Goal: Task Accomplishment & Management: Use online tool/utility

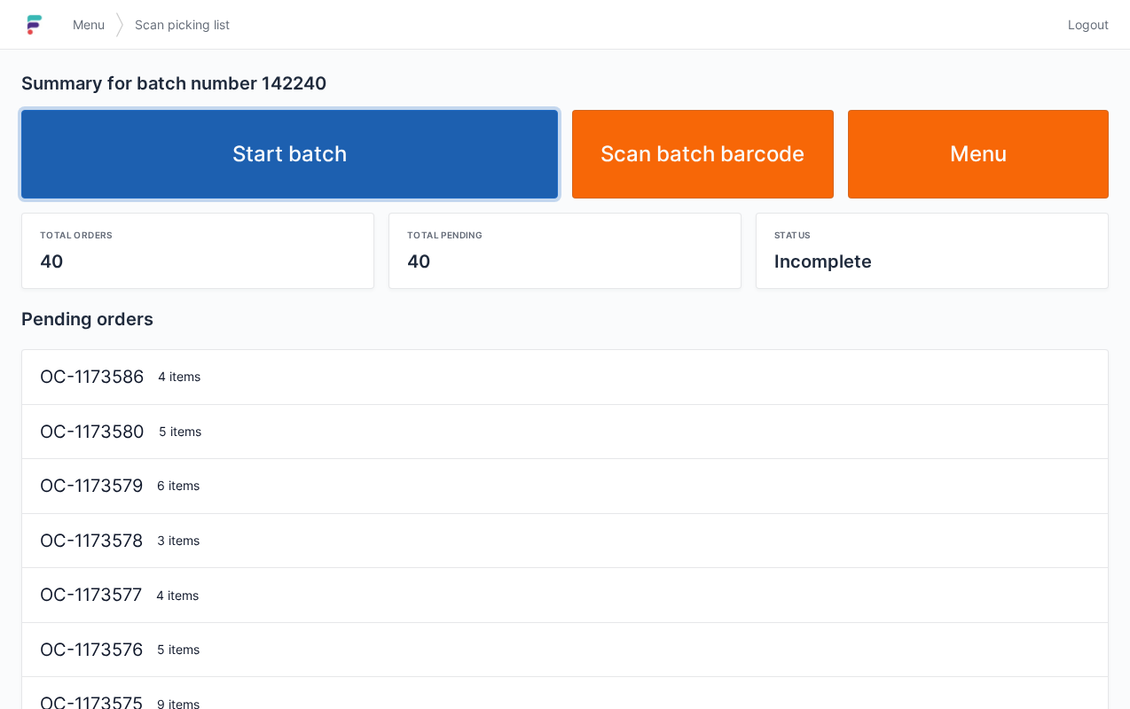
click at [477, 143] on link "Start batch" at bounding box center [289, 154] width 537 height 89
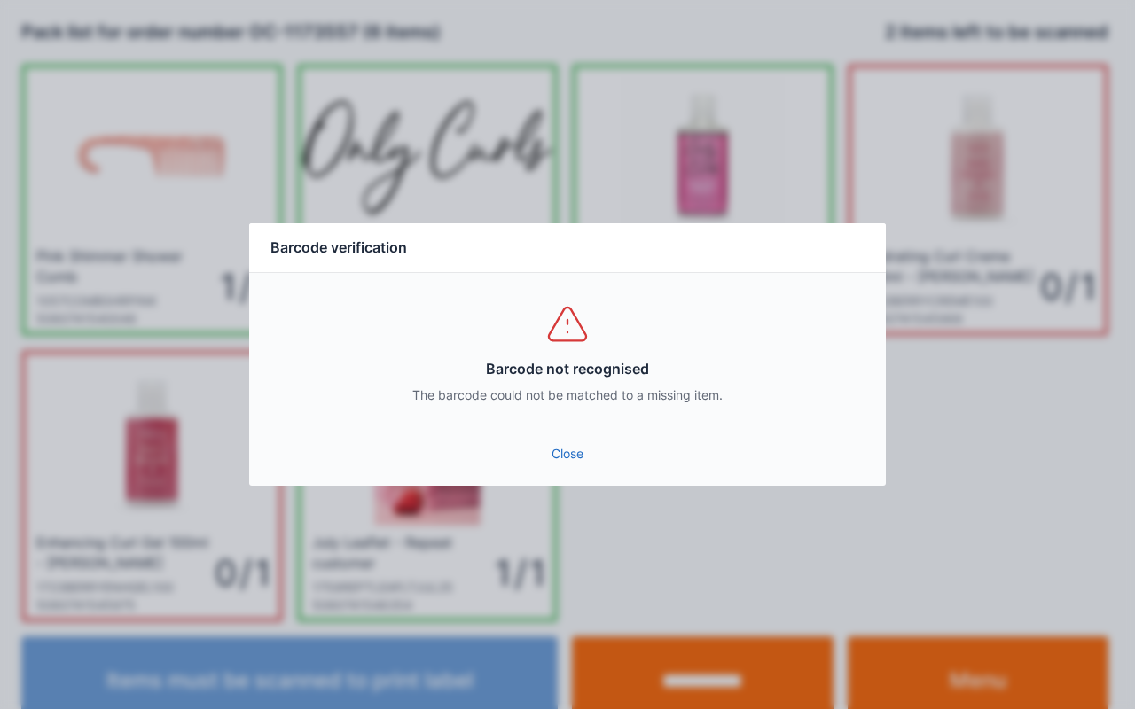
click at [566, 464] on link "Close" at bounding box center [567, 454] width 608 height 32
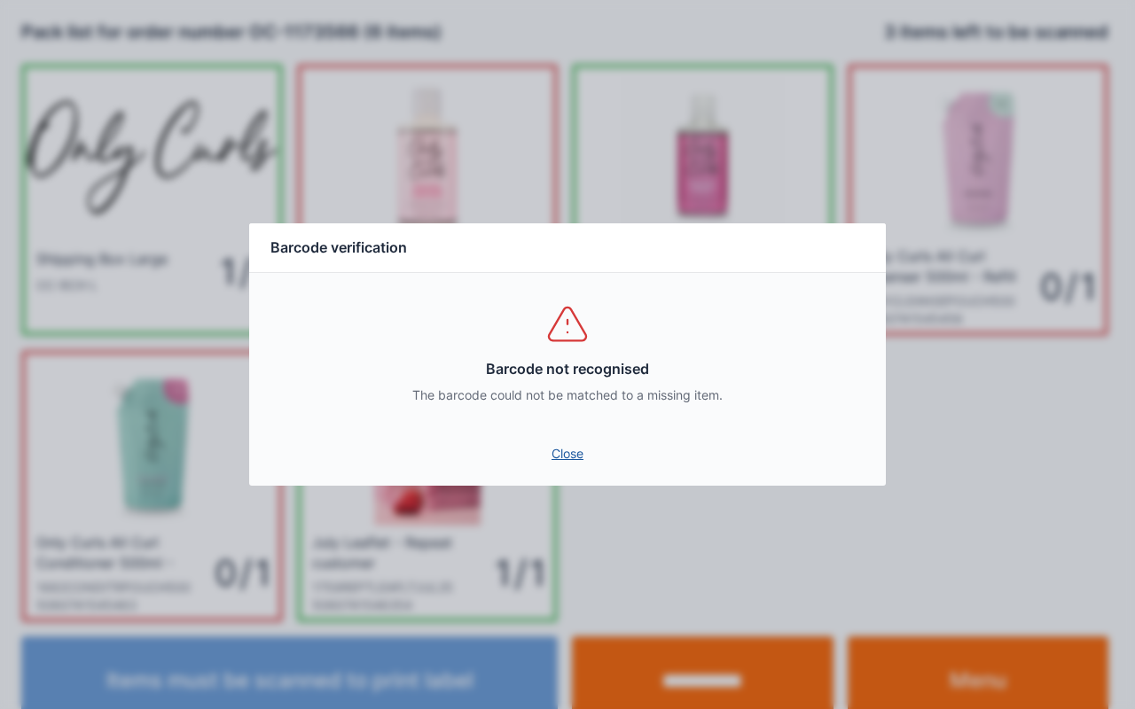
click at [560, 448] on link "Close" at bounding box center [567, 454] width 608 height 32
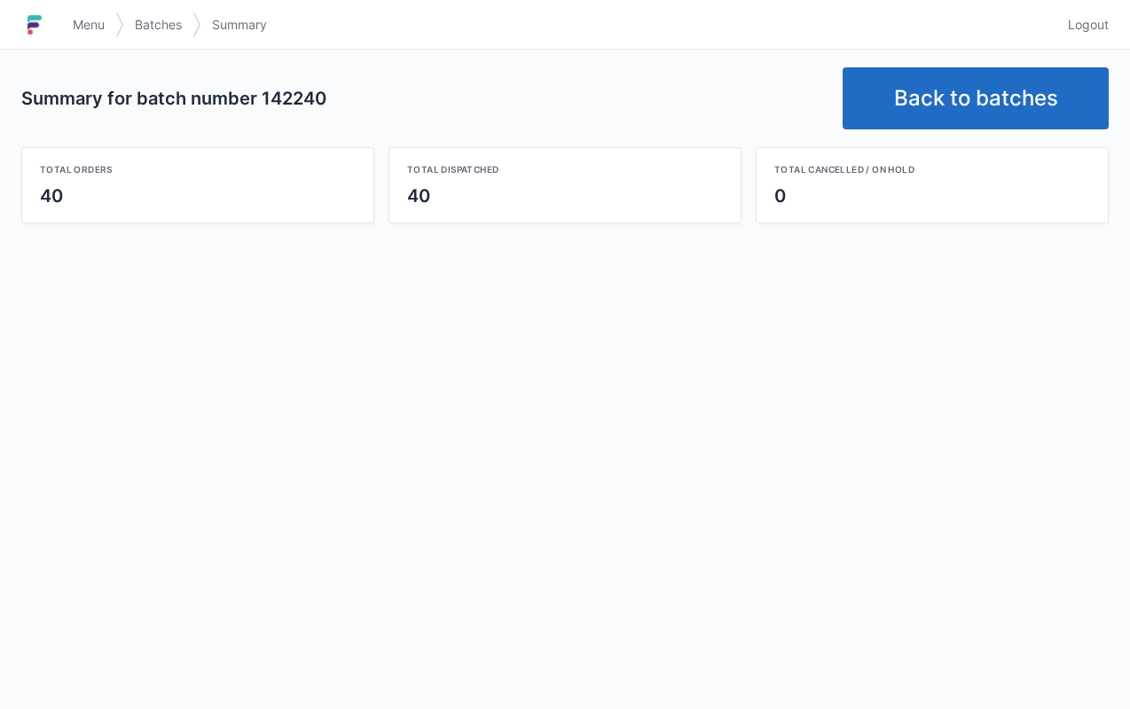
click at [970, 98] on link "Back to batches" at bounding box center [975, 98] width 266 height 62
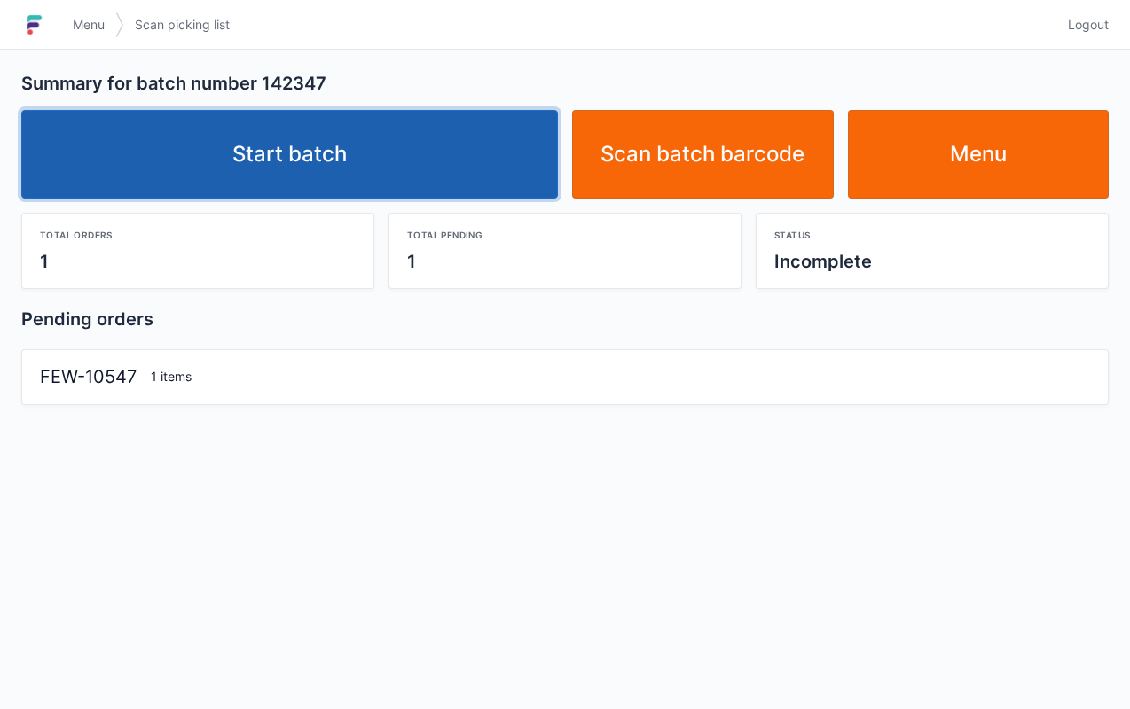
click at [443, 153] on link "Start batch" at bounding box center [289, 154] width 537 height 89
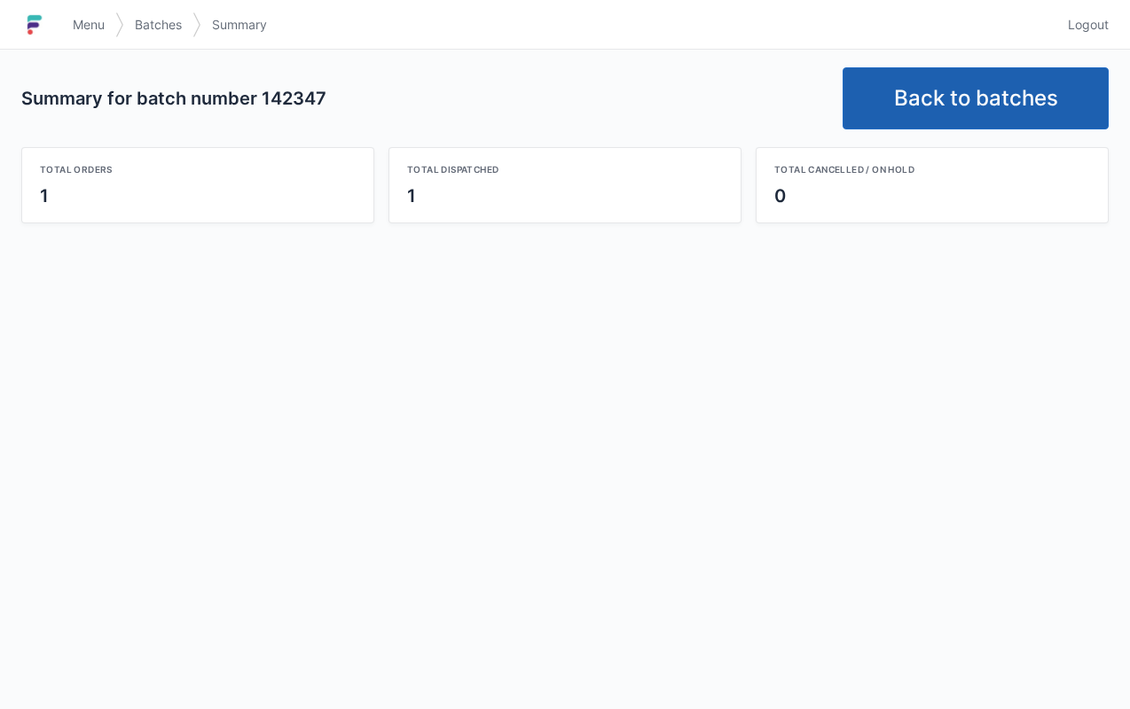
click at [967, 89] on link "Back to batches" at bounding box center [975, 98] width 266 height 62
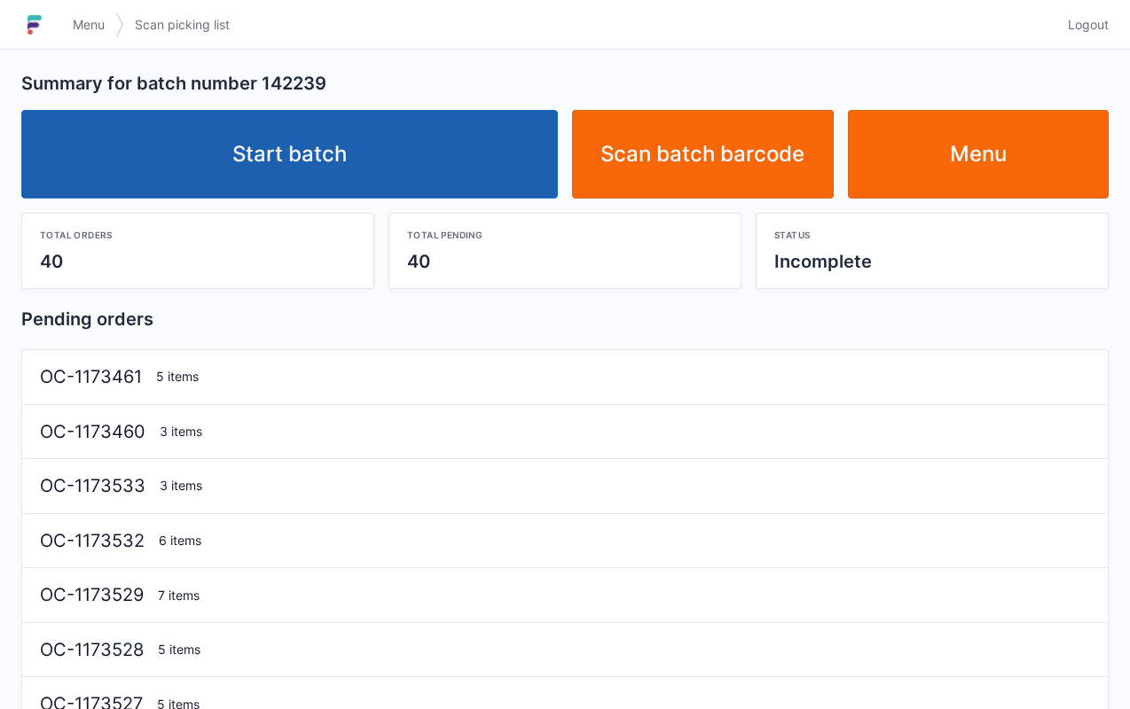
click at [479, 149] on link "Start batch" at bounding box center [289, 154] width 537 height 89
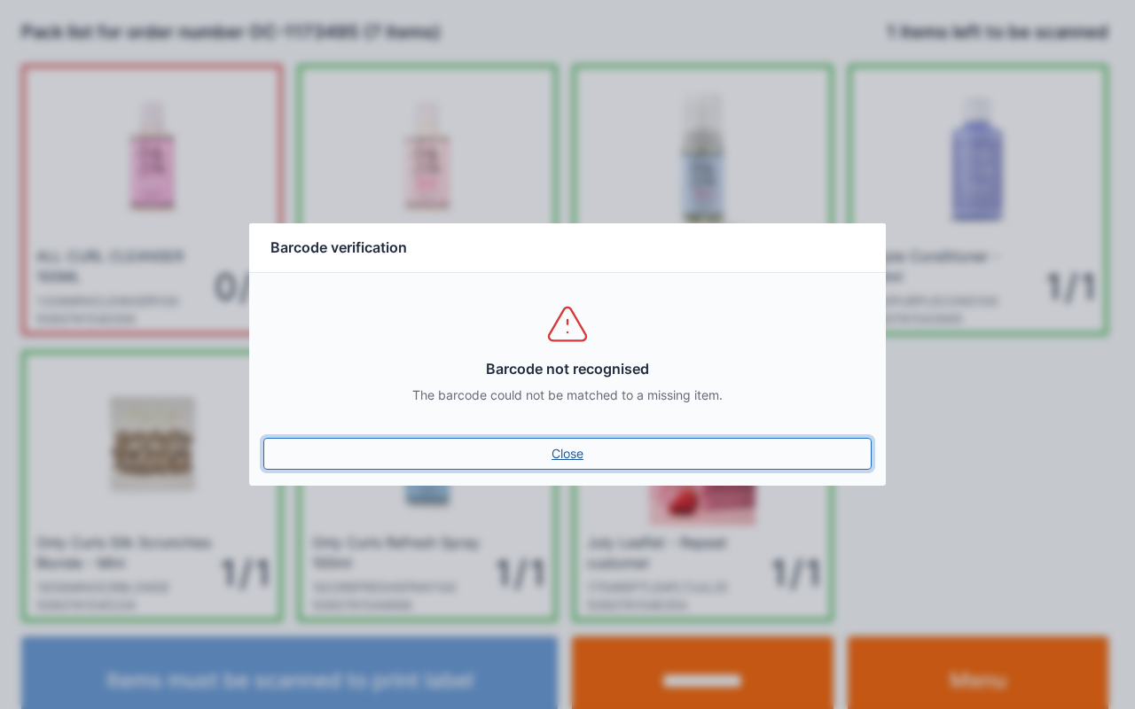
click at [570, 452] on link "Close" at bounding box center [567, 454] width 608 height 32
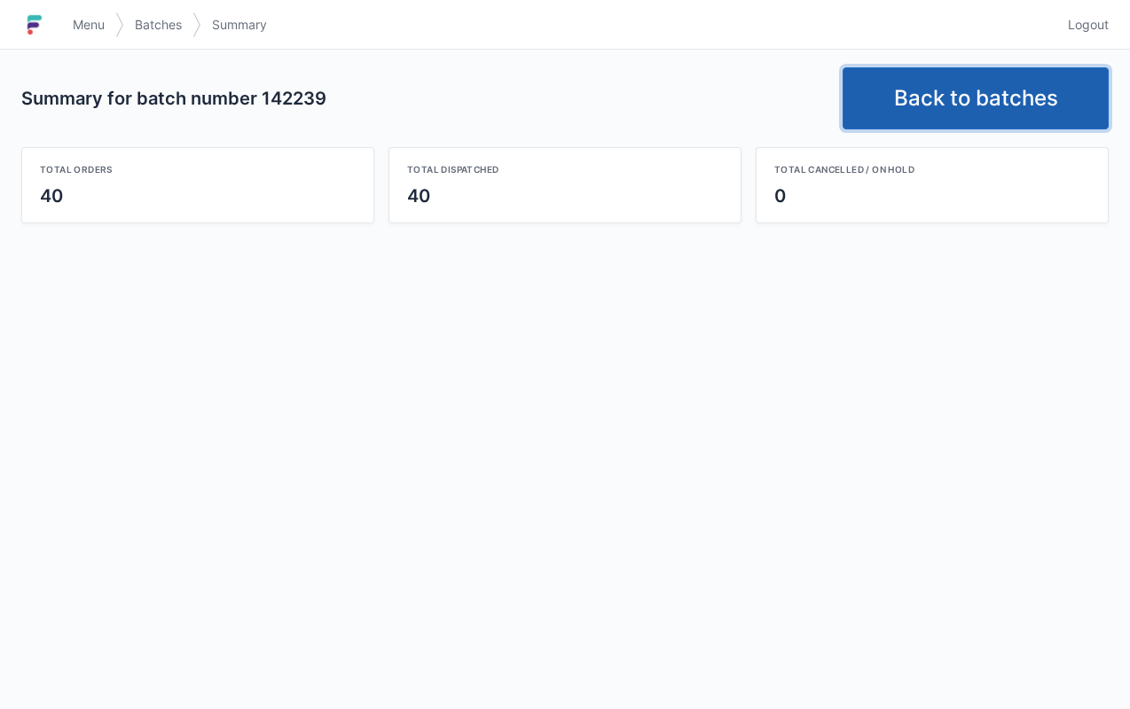
click at [991, 91] on link "Back to batches" at bounding box center [975, 98] width 266 height 62
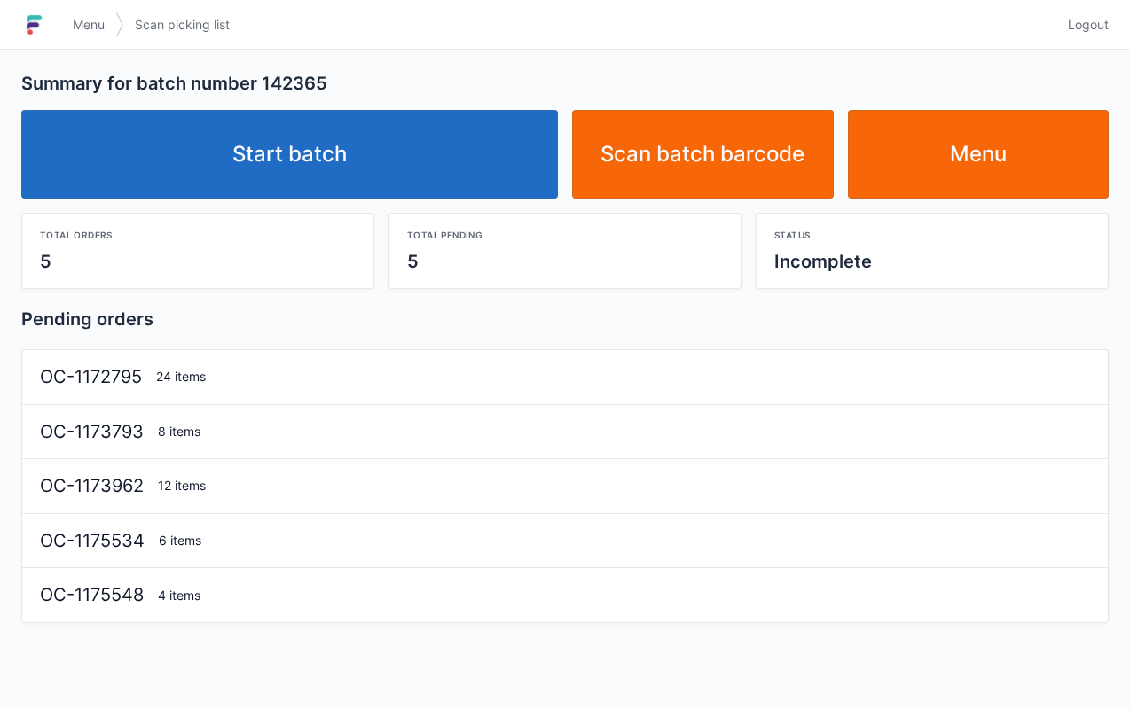
click at [504, 138] on link "Start batch" at bounding box center [289, 154] width 537 height 89
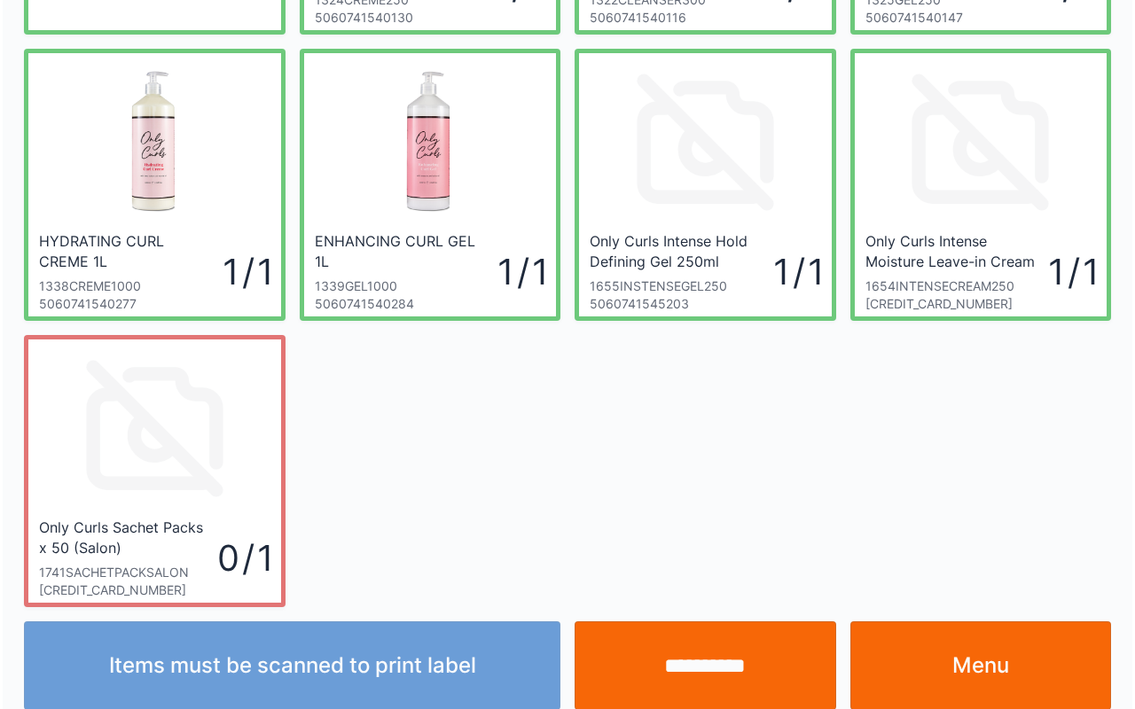
scroll to position [318, 0]
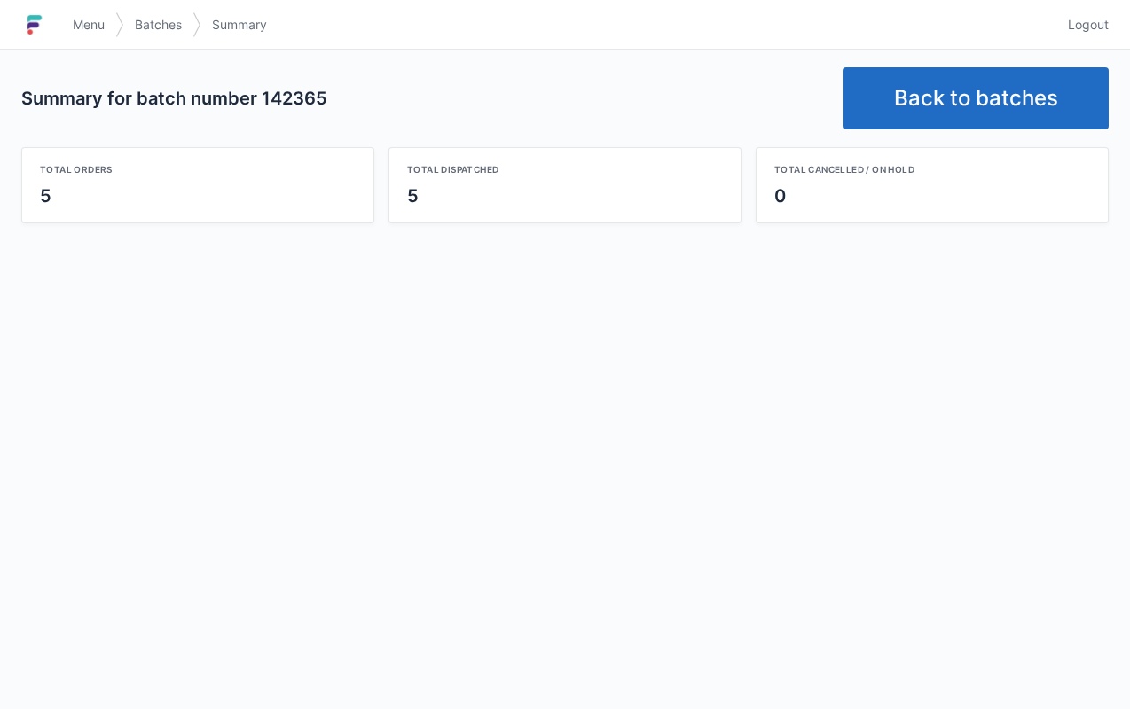
click at [968, 77] on link "Back to batches" at bounding box center [975, 98] width 266 height 62
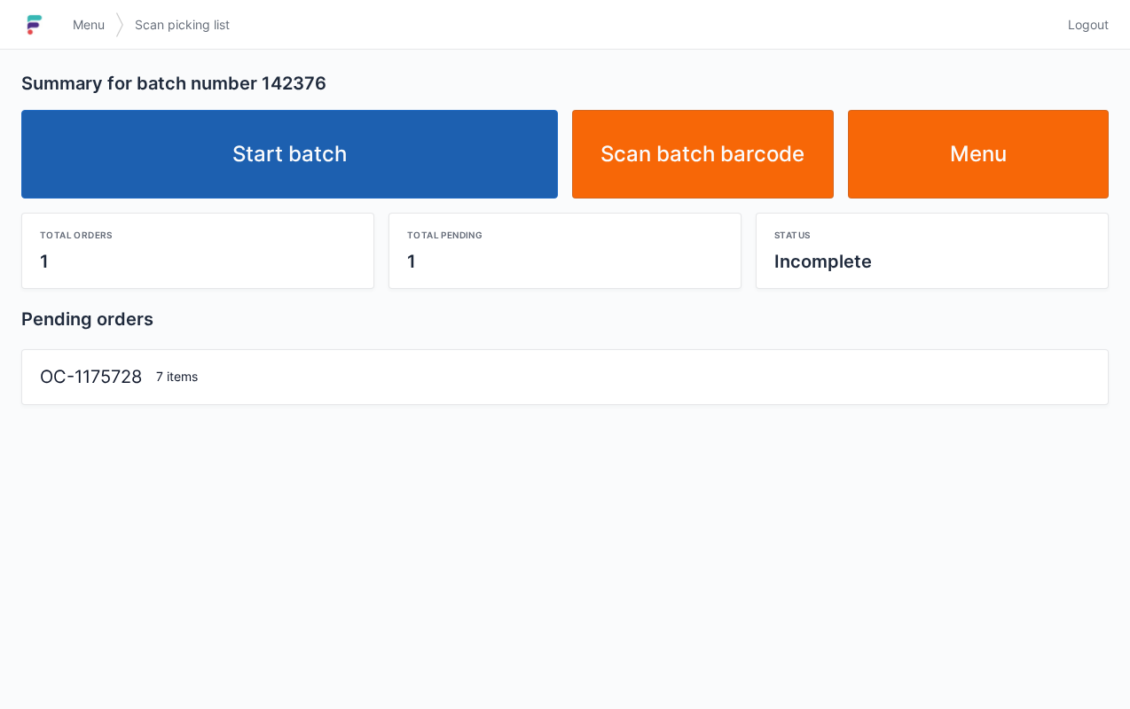
click at [423, 158] on link "Start batch" at bounding box center [289, 154] width 537 height 89
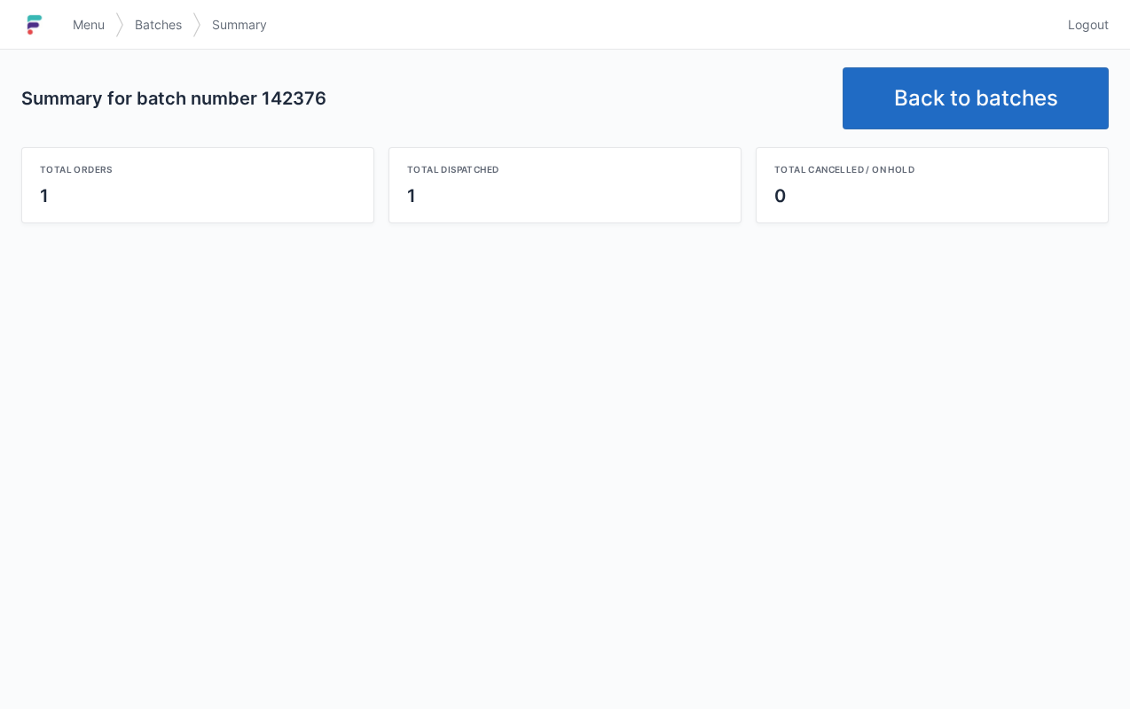
click at [950, 89] on link "Back to batches" at bounding box center [975, 98] width 266 height 62
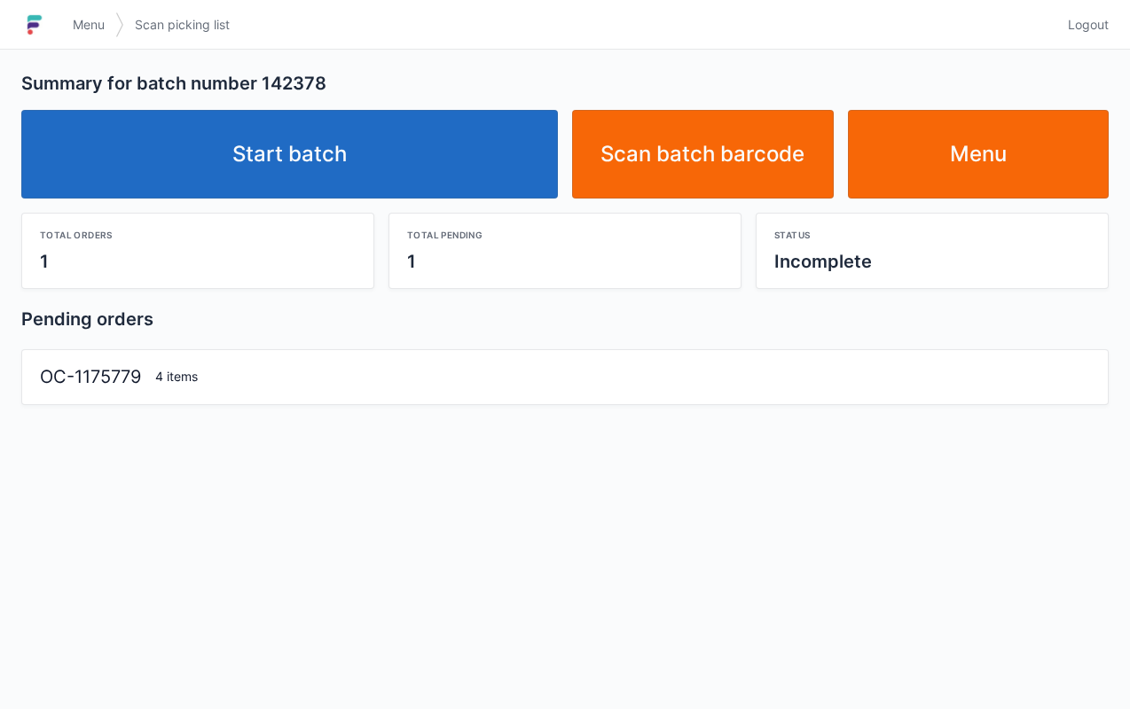
click at [417, 124] on link "Start batch" at bounding box center [289, 154] width 537 height 89
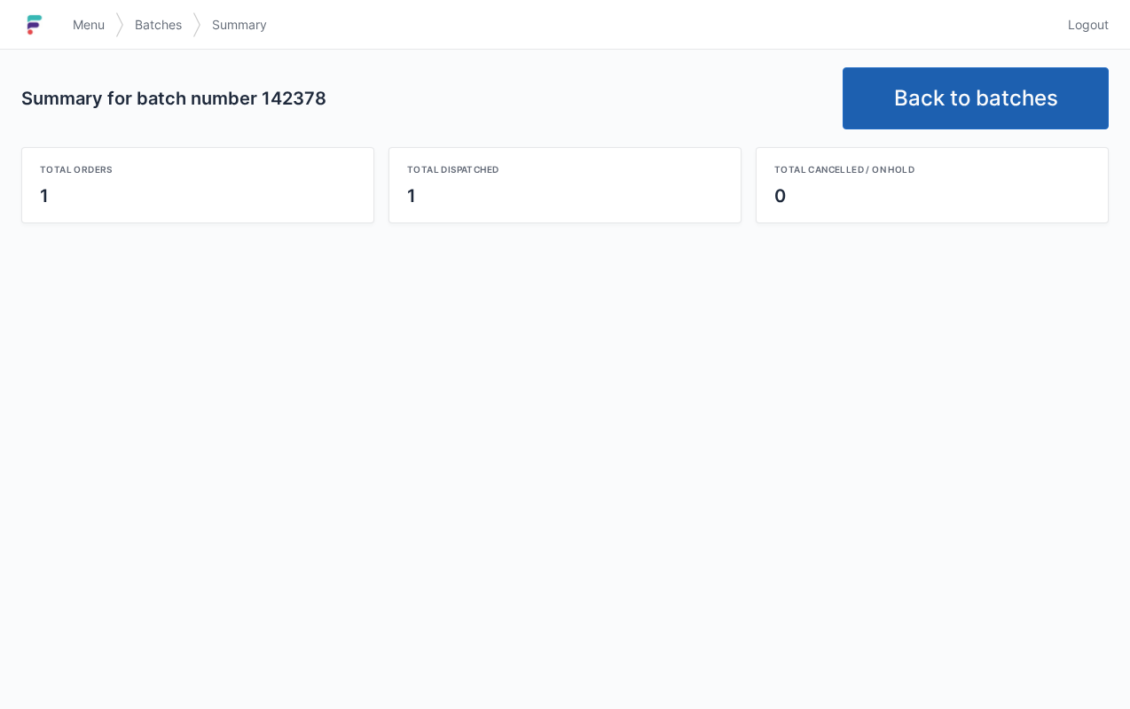
click at [986, 94] on link "Back to batches" at bounding box center [975, 98] width 266 height 62
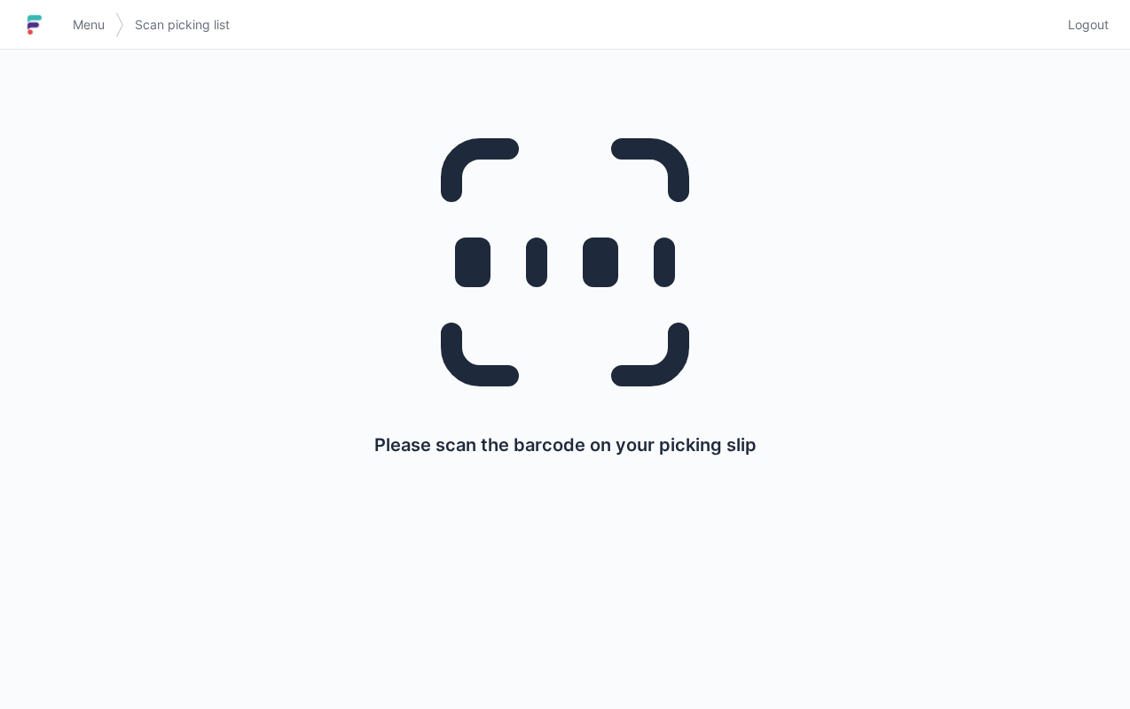
click at [882, 365] on div "Please scan the barcode on your picking slip" at bounding box center [565, 279] width 1045 height 458
click at [987, 362] on div "Please scan the barcode on your picking slip" at bounding box center [565, 279] width 1045 height 458
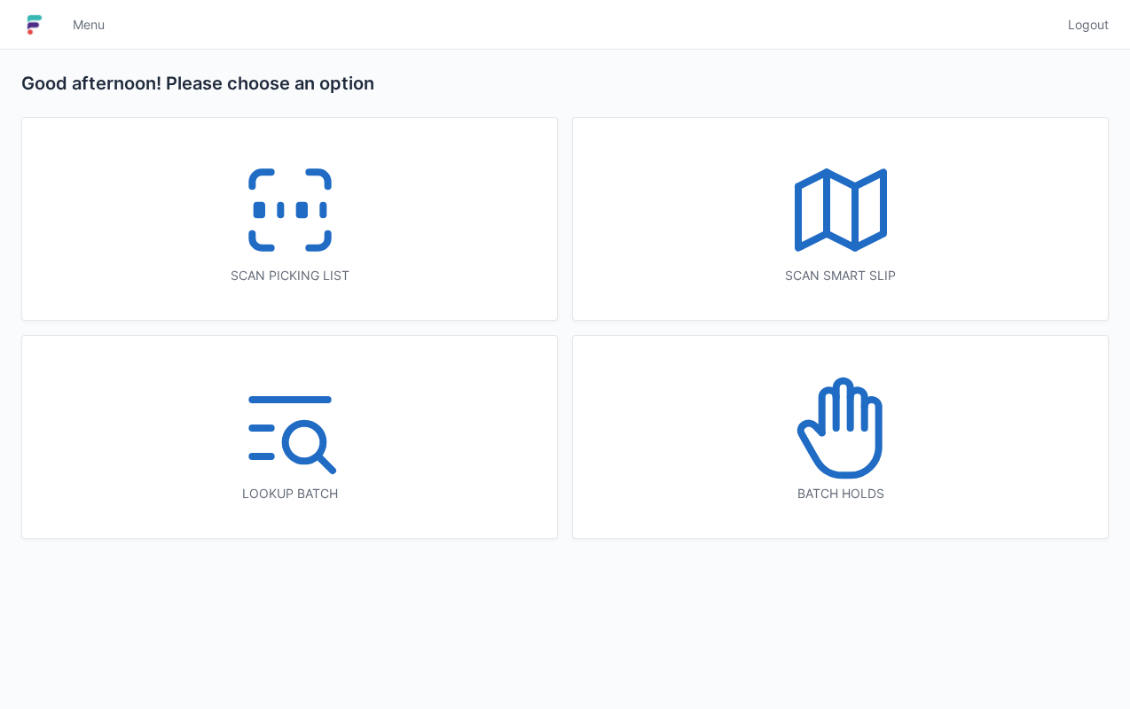
click at [392, 216] on div "Scan picking list" at bounding box center [289, 219] width 535 height 202
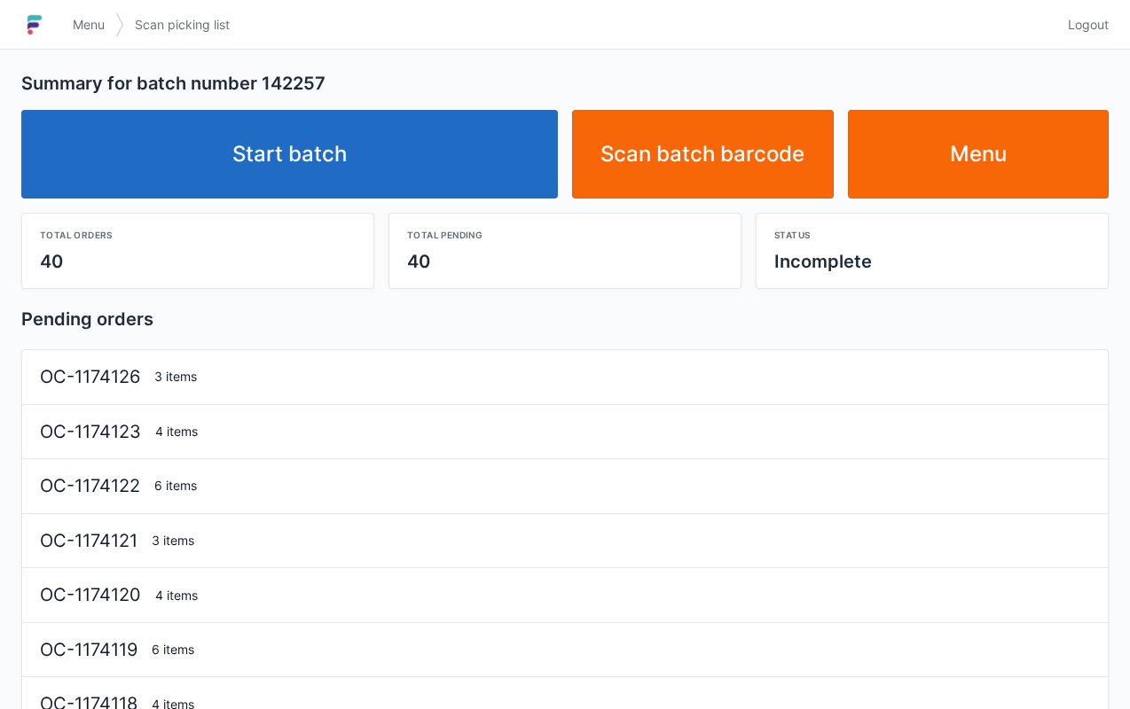
click at [452, 140] on link "Start batch" at bounding box center [289, 154] width 537 height 89
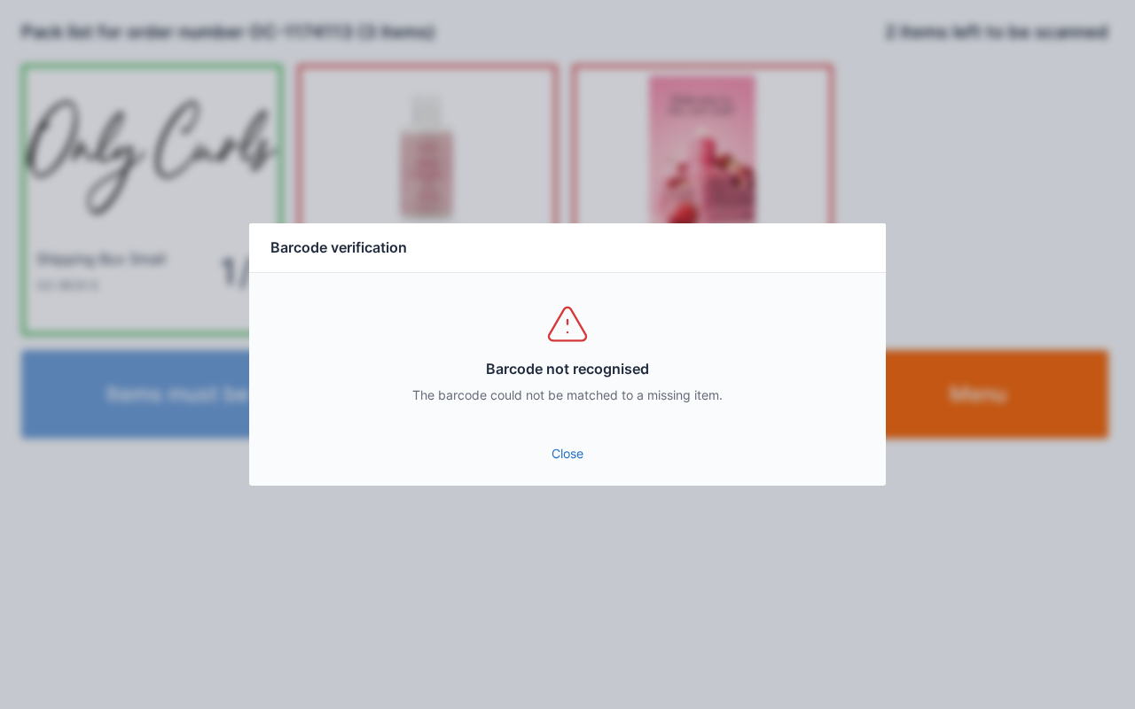
click at [577, 438] on link "Close" at bounding box center [567, 454] width 608 height 32
